Goal: Task Accomplishment & Management: Use online tool/utility

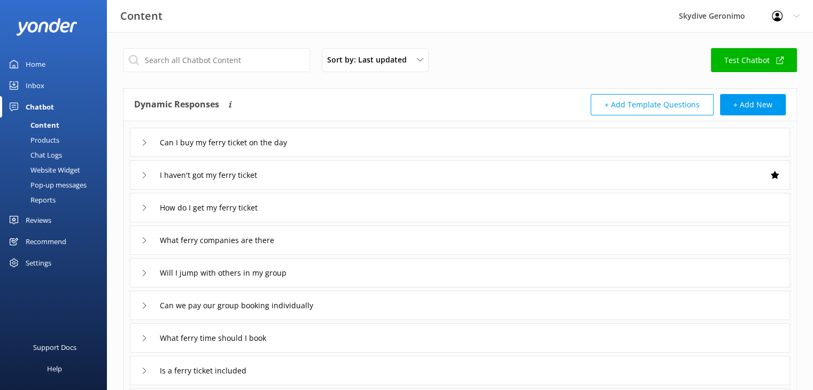
click at [49, 126] on div "Content" at bounding box center [32, 125] width 53 height 15
click at [34, 64] on div "Home" at bounding box center [36, 63] width 20 height 21
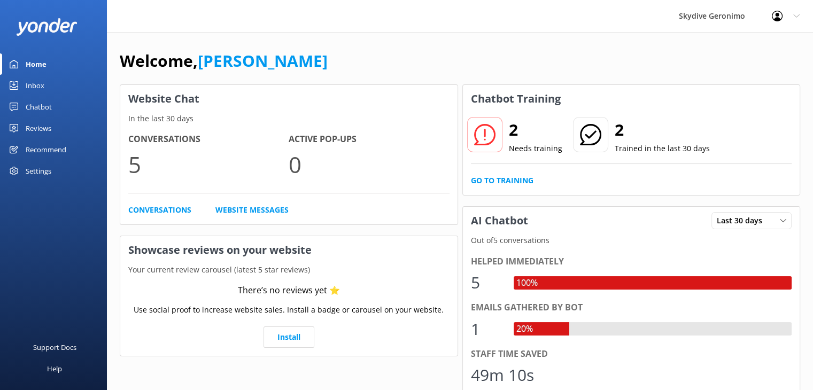
click at [36, 109] on div "Chatbot" at bounding box center [39, 106] width 26 height 21
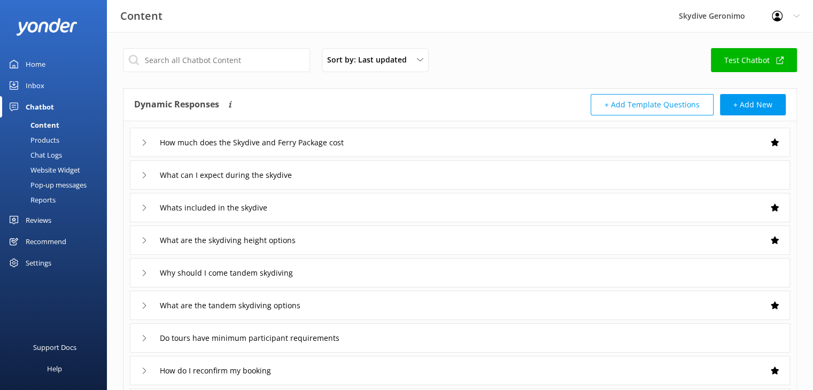
click at [45, 157] on div "Chat Logs" at bounding box center [34, 154] width 56 height 15
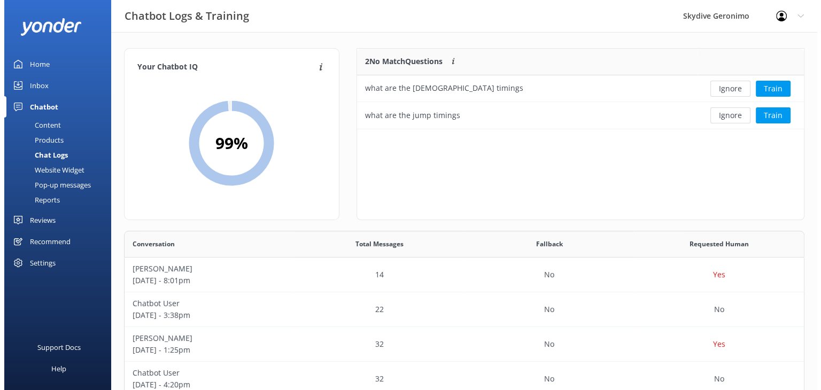
scroll to position [72, 439]
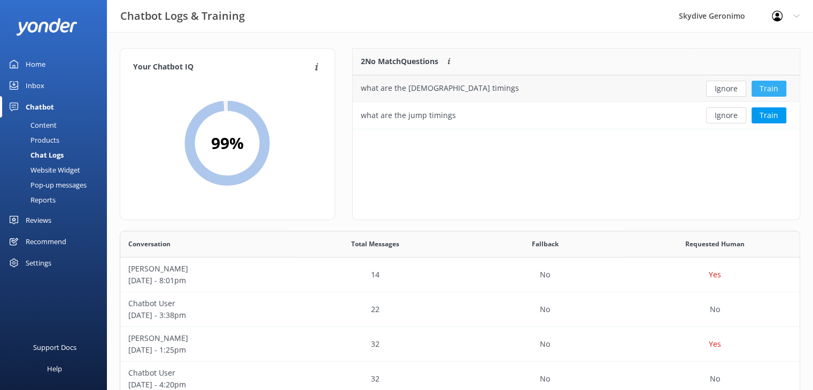
click at [770, 91] on button "Train" at bounding box center [768, 89] width 35 height 16
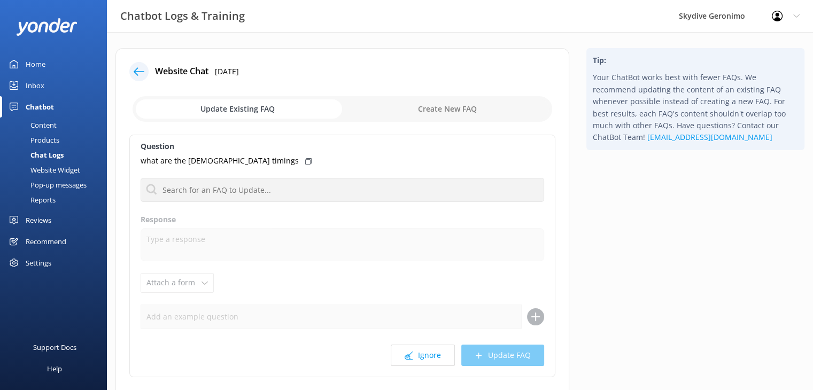
click at [43, 127] on div "Content" at bounding box center [31, 125] width 50 height 15
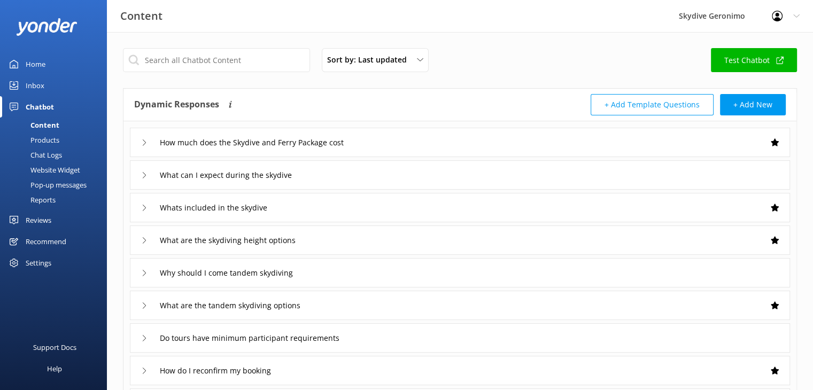
click at [36, 220] on div "Reviews" at bounding box center [39, 219] width 26 height 21
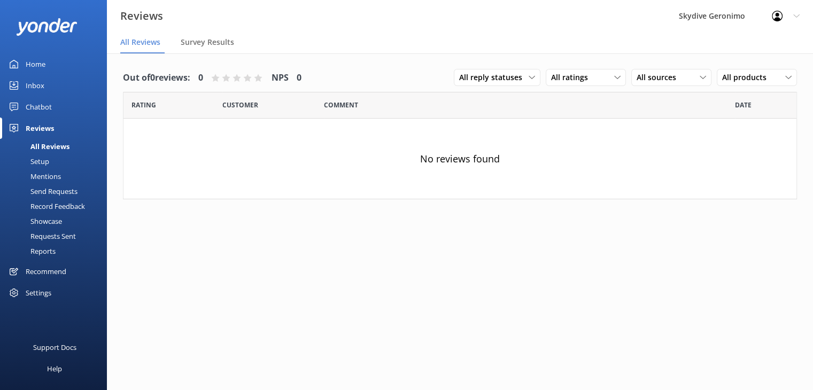
click at [43, 105] on div "Chatbot" at bounding box center [39, 106] width 26 height 21
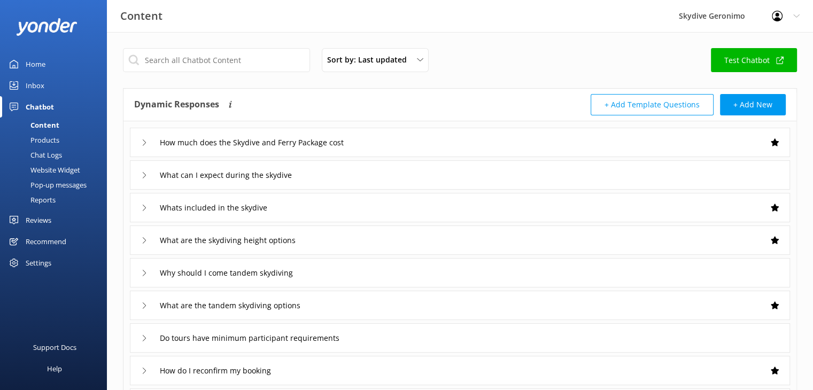
click at [55, 183] on div "Pop-up messages" at bounding box center [46, 184] width 80 height 15
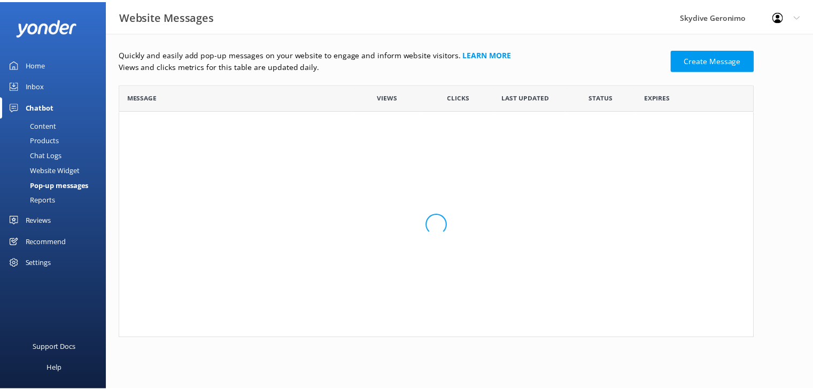
scroll to position [246, 633]
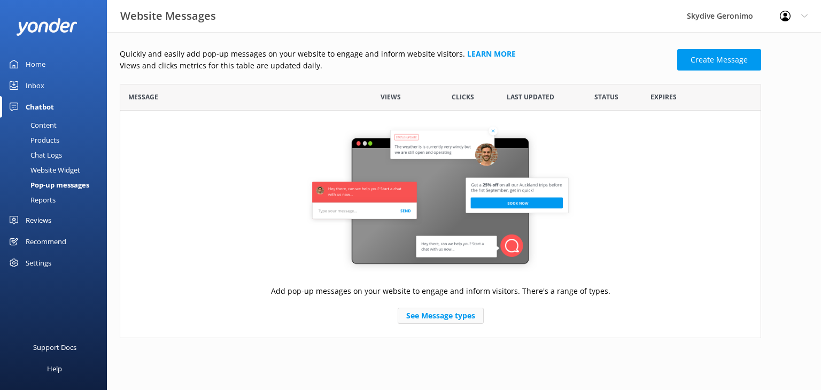
click at [426, 316] on link "See Message types" at bounding box center [441, 316] width 86 height 16
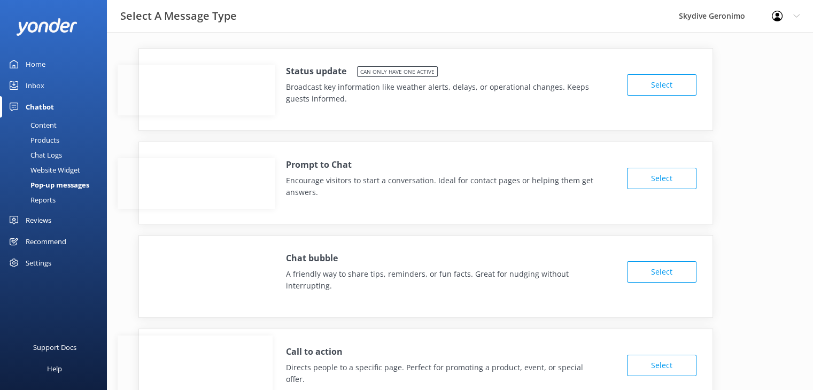
scroll to position [19, 0]
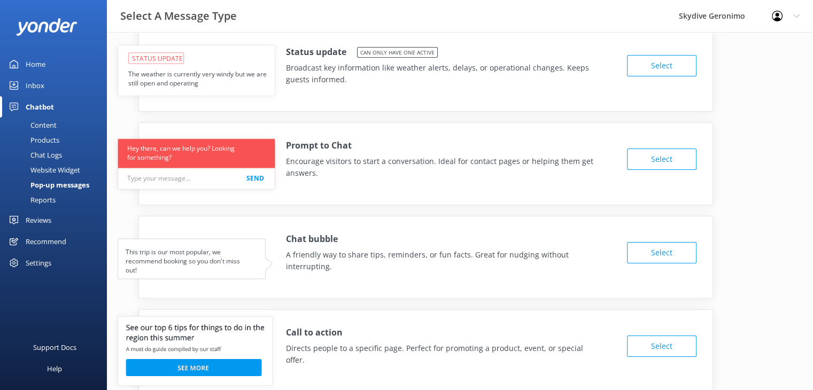
click at [650, 256] on button "Select" at bounding box center [661, 252] width 69 height 21
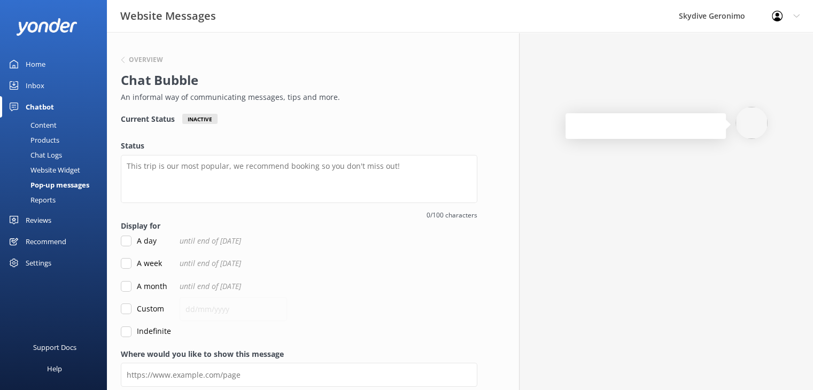
click at [46, 140] on div "Products" at bounding box center [32, 140] width 53 height 15
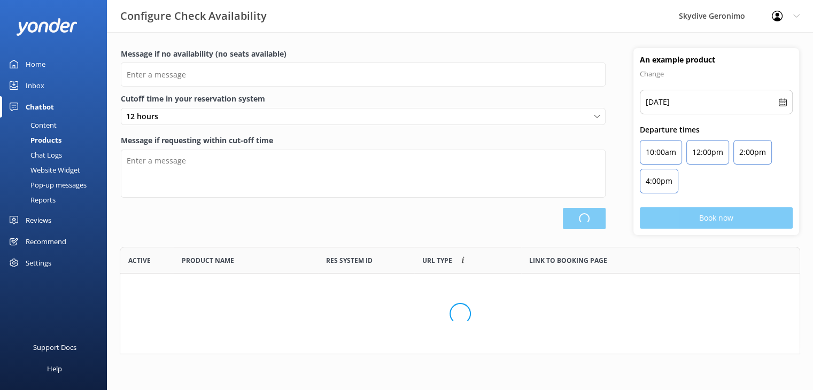
scroll to position [313, 671]
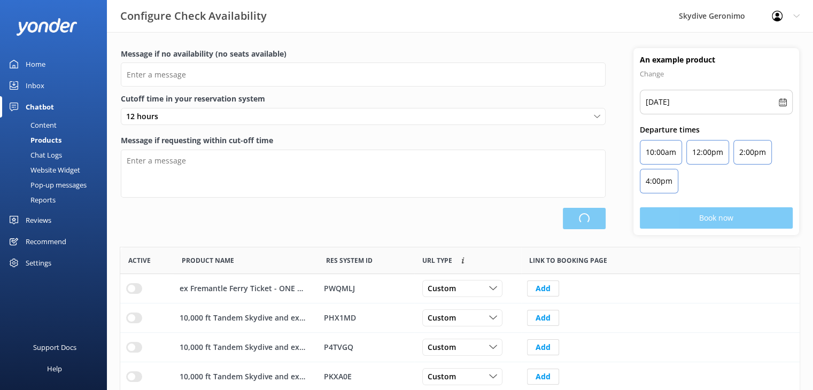
type input "There are no seats available, please check an alternative day"
type textarea "Our online booking system closes {hours} prior to departure. Please contact us …"
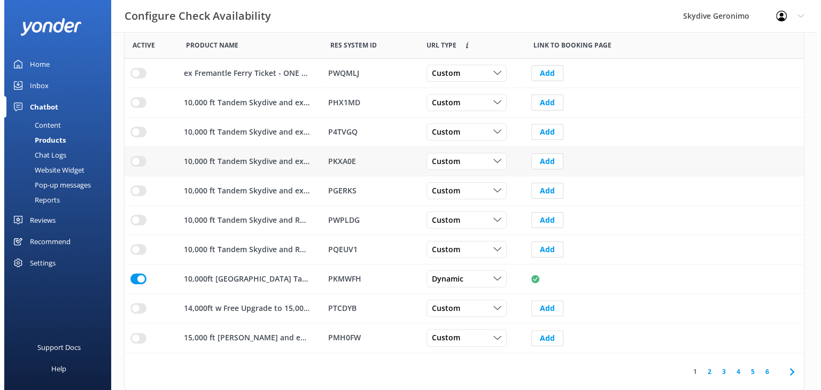
scroll to position [0, 0]
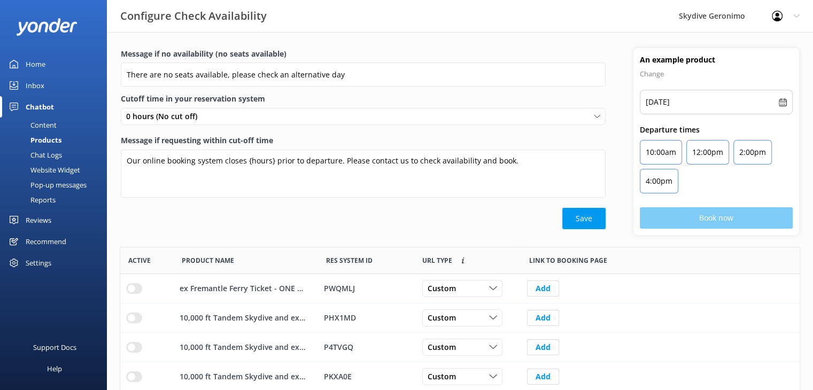
click at [37, 259] on div "Settings" at bounding box center [39, 262] width 26 height 21
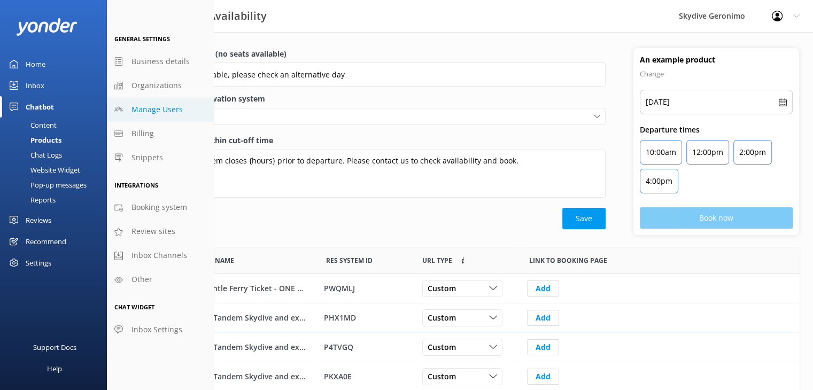
click at [169, 112] on span "Manage Users" at bounding box center [156, 110] width 51 height 12
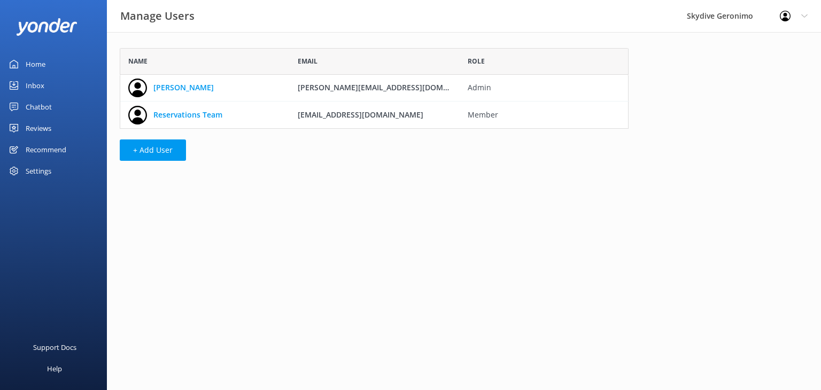
scroll to position [72, 500]
click at [174, 116] on link "Reservations Team" at bounding box center [187, 115] width 69 height 12
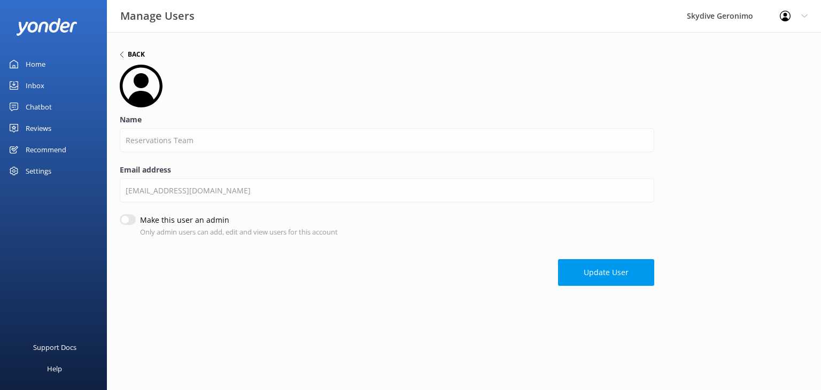
click at [132, 53] on h6 "Back" at bounding box center [136, 54] width 17 height 6
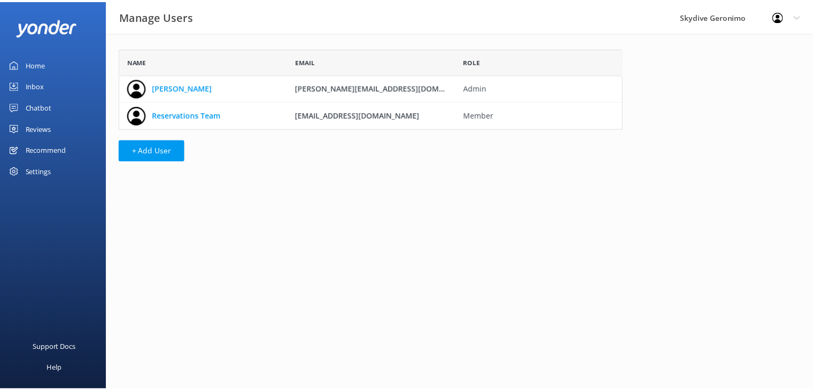
scroll to position [72, 500]
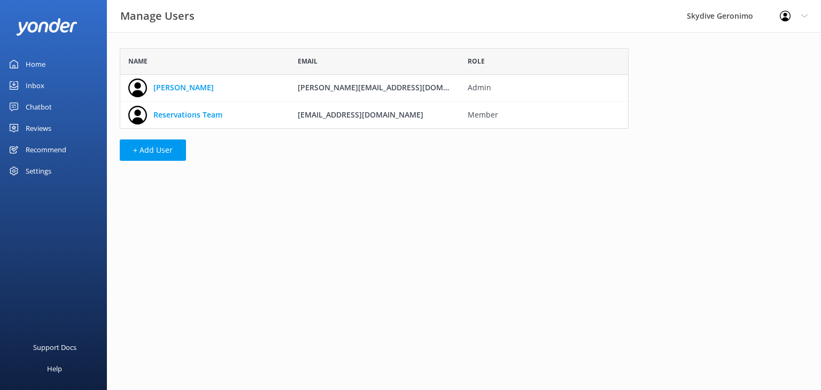
click at [36, 109] on div "Chatbot" at bounding box center [39, 106] width 26 height 21
